Goal: Information Seeking & Learning: Find specific fact

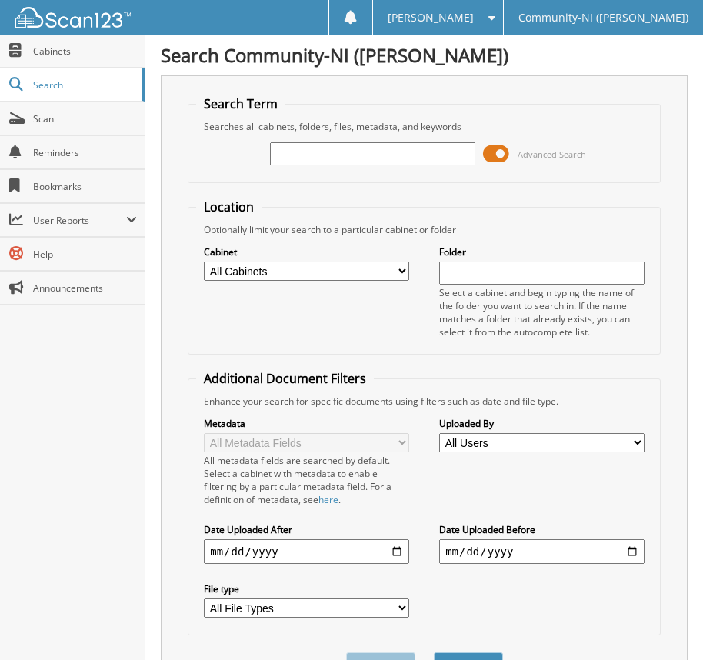
click at [492, 157] on span at bounding box center [496, 153] width 26 height 23
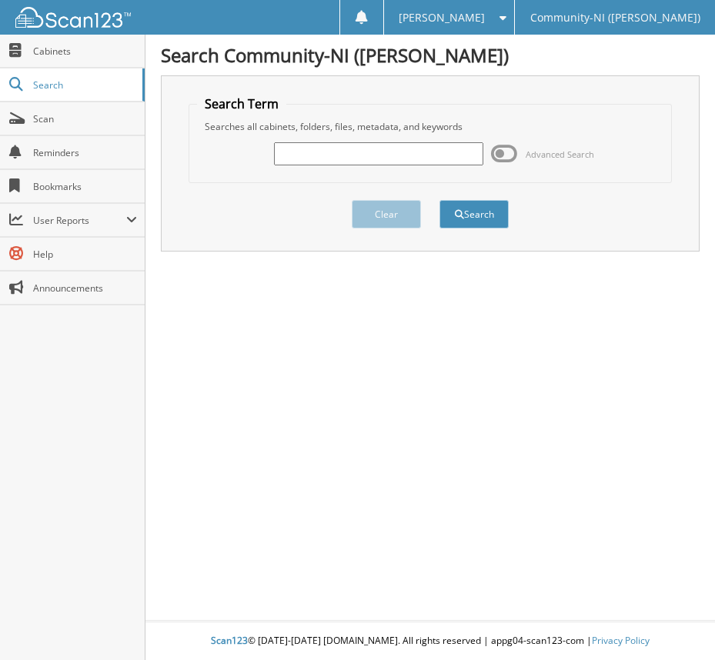
click at [371, 162] on input "text" at bounding box center [379, 153] width 210 height 23
type input "[PHONE_NUMBER]"
click at [492, 211] on button "Search" at bounding box center [473, 214] width 69 height 28
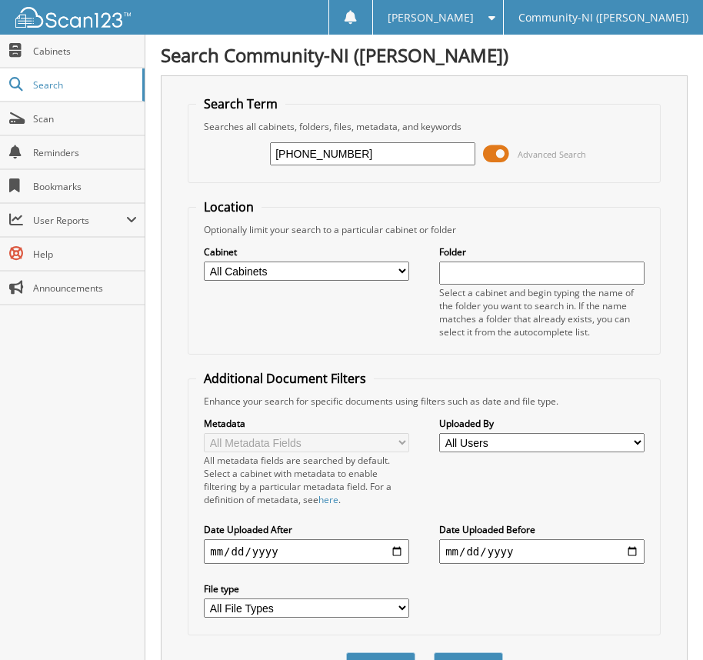
click at [504, 158] on span at bounding box center [496, 153] width 26 height 23
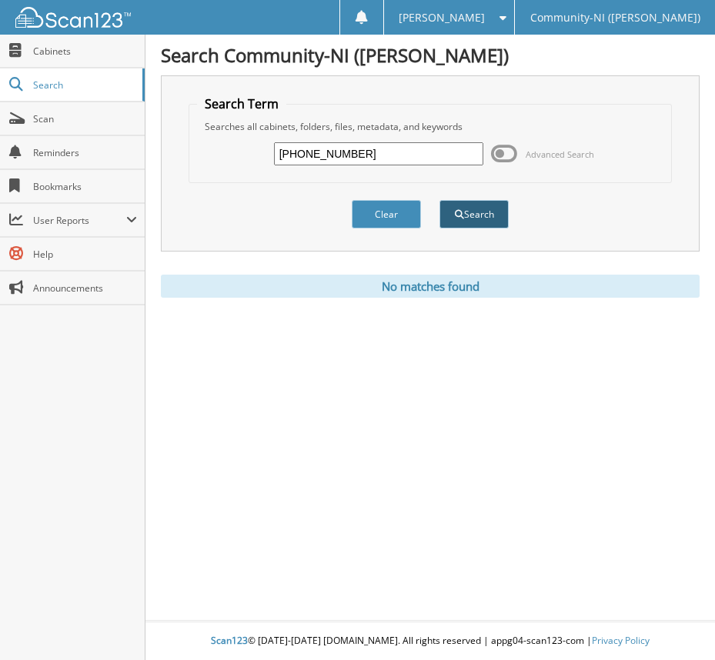
click at [493, 206] on button "Search" at bounding box center [473, 214] width 69 height 28
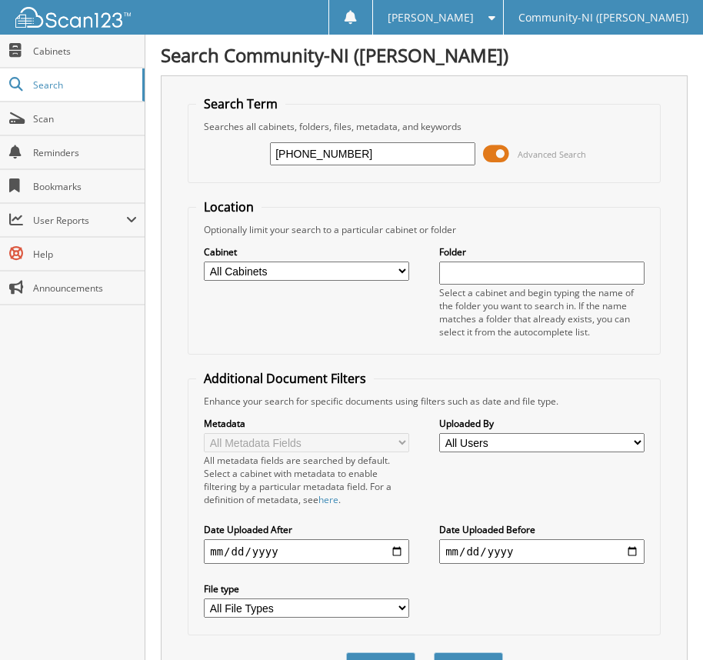
click at [504, 160] on span at bounding box center [496, 153] width 26 height 23
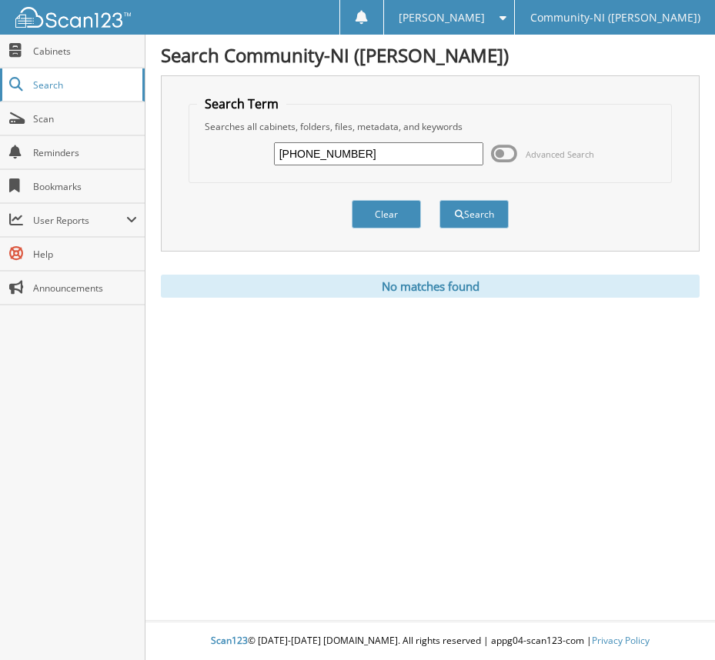
click at [46, 85] on span "Search" at bounding box center [84, 84] width 102 height 13
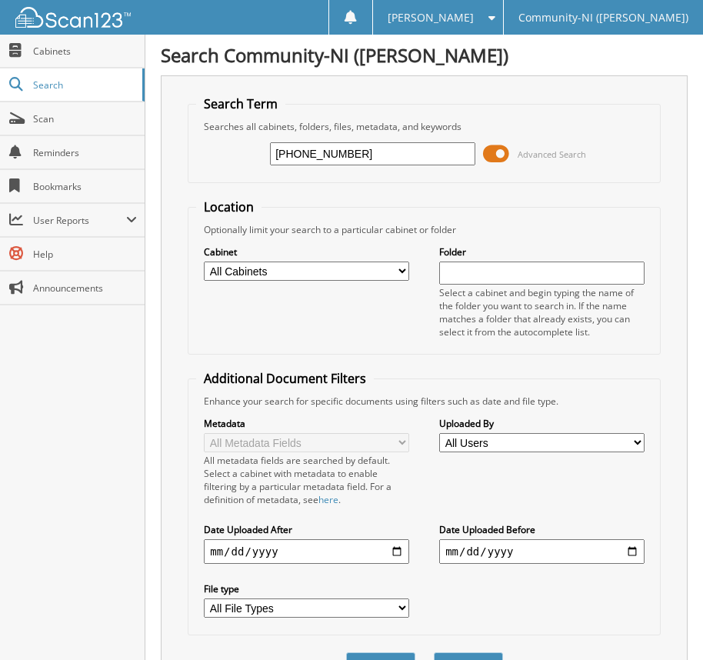
type input "[PHONE_NUMBER]"
click at [434, 652] on button "Search" at bounding box center [468, 666] width 69 height 28
click at [495, 160] on span at bounding box center [496, 153] width 26 height 23
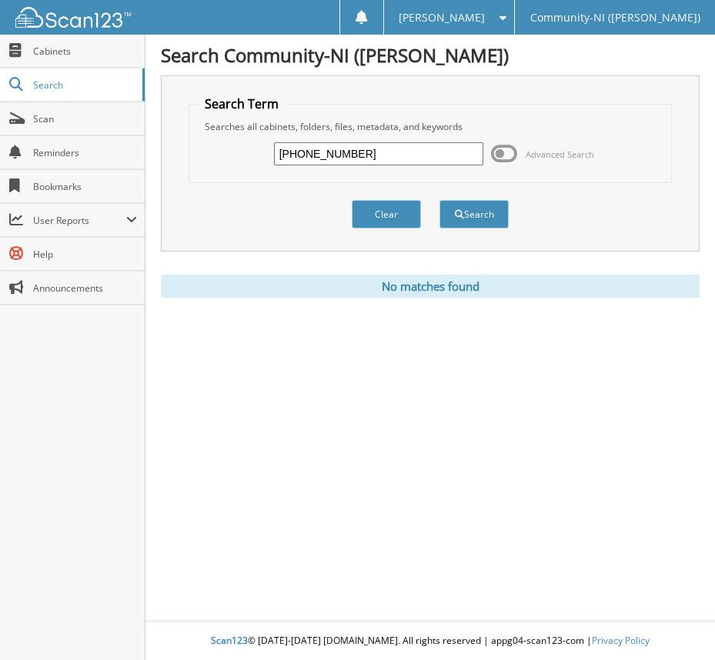
click at [512, 112] on fieldset "Search Term Searches all cabinets, folders, files, metadata, and keywords 24-15…" at bounding box center [430, 139] width 483 height 88
click at [43, 79] on span "Search" at bounding box center [84, 84] width 102 height 13
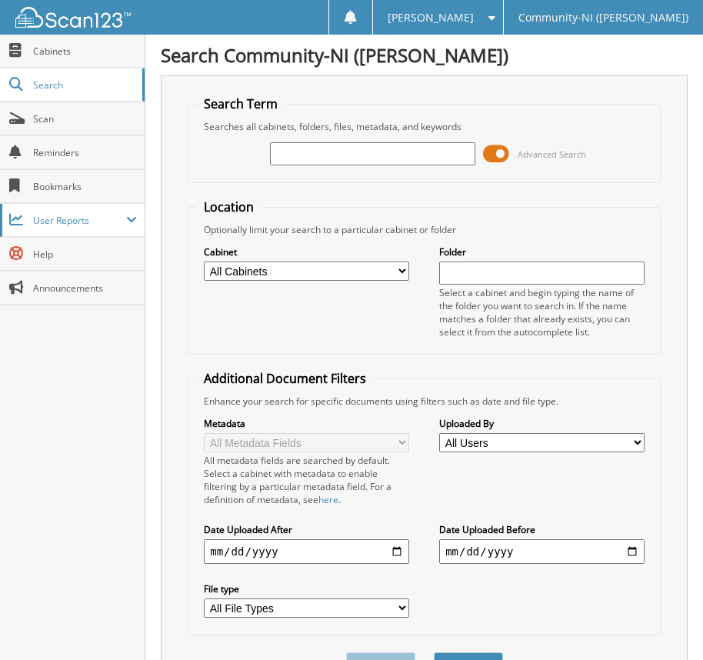
click at [54, 219] on span "User Reports" at bounding box center [79, 220] width 93 height 13
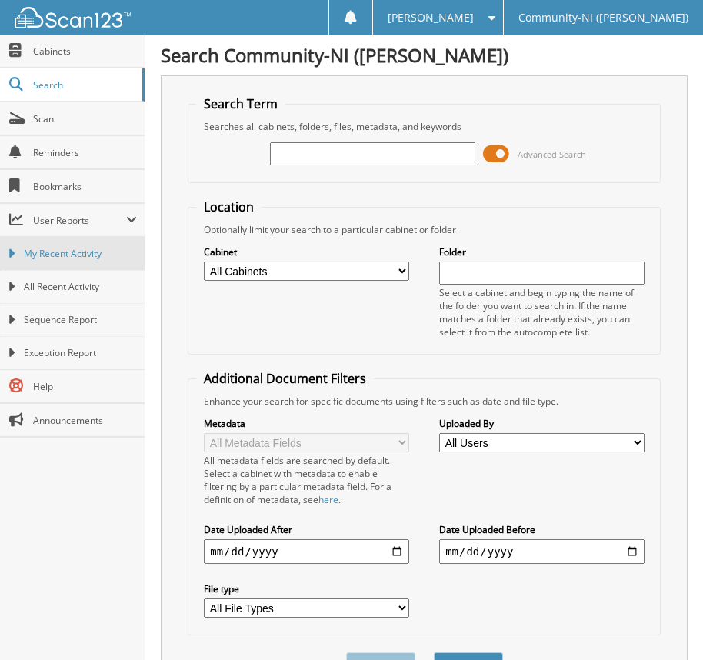
click at [62, 243] on link "My Recent Activity" at bounding box center [72, 253] width 145 height 33
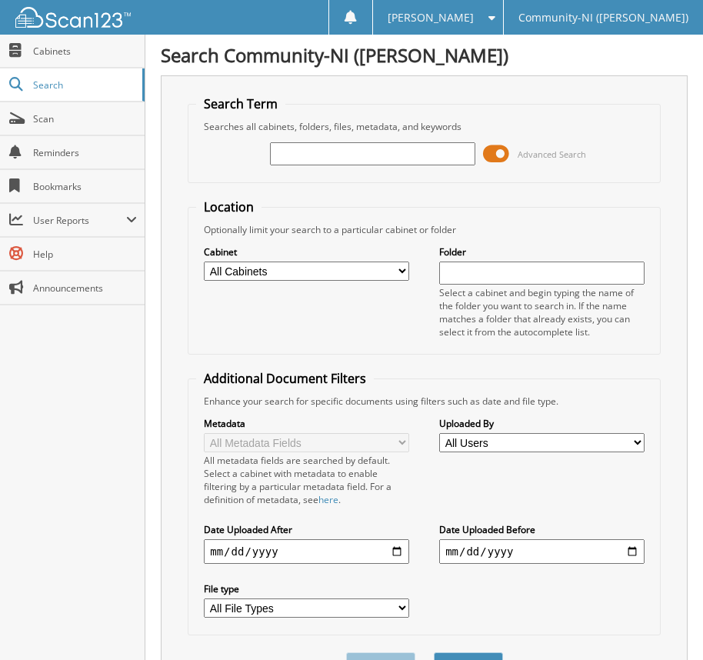
click at [359, 158] on input "text" at bounding box center [372, 153] width 205 height 23
type input "[PHONE_NUMBER]"
click at [434, 652] on button "Search" at bounding box center [468, 666] width 69 height 28
click at [494, 152] on span at bounding box center [496, 153] width 26 height 23
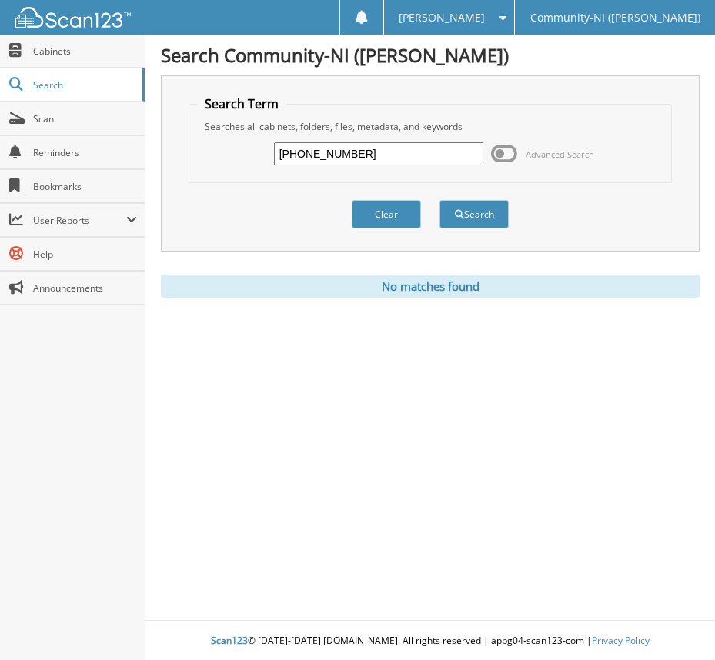
drag, startPoint x: 441, startPoint y: 299, endPoint x: 439, endPoint y: 323, distance: 23.9
click at [441, 301] on div "Search Community-NI (Foti) Search Term Searches all cabinets, folders, files, m…" at bounding box center [429, 330] width 569 height 660
click at [445, 209] on button "Search" at bounding box center [473, 214] width 69 height 28
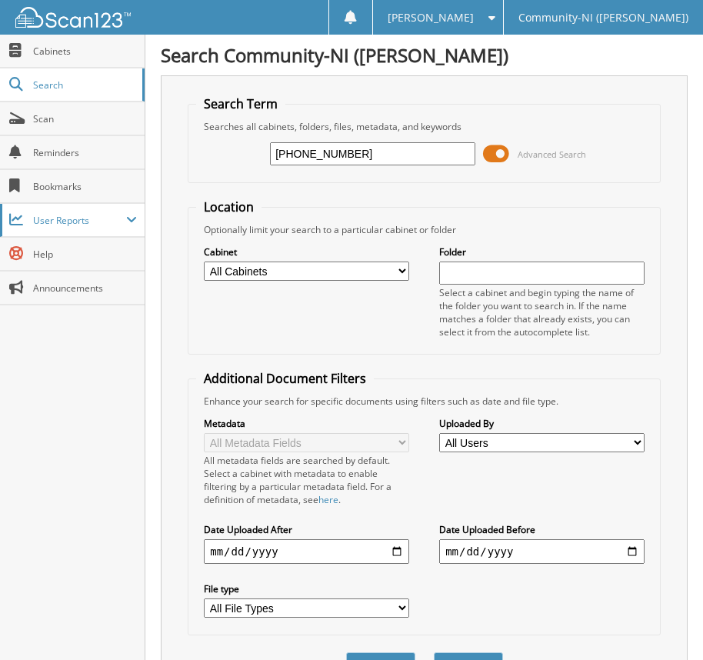
click at [31, 229] on span "User Reports" at bounding box center [72, 220] width 145 height 33
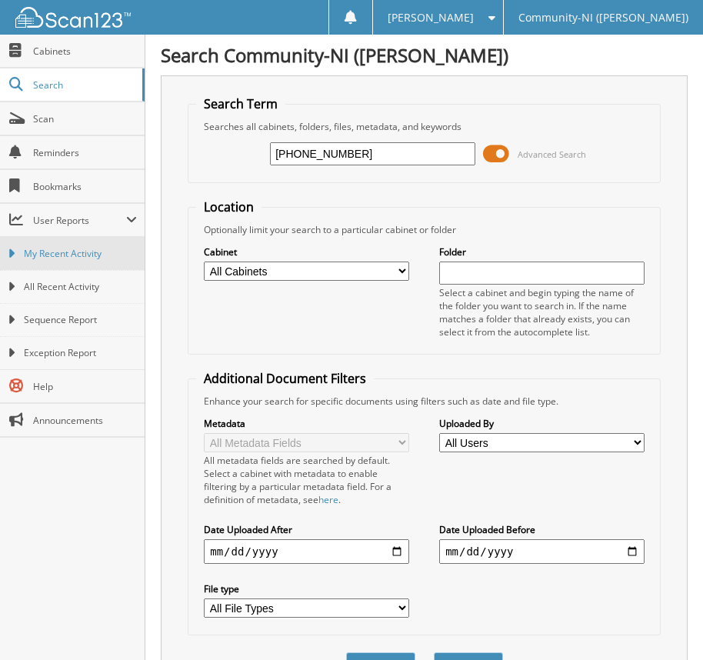
click at [72, 253] on span "My Recent Activity" at bounding box center [80, 254] width 113 height 14
